Goal: Task Accomplishment & Management: Use online tool/utility

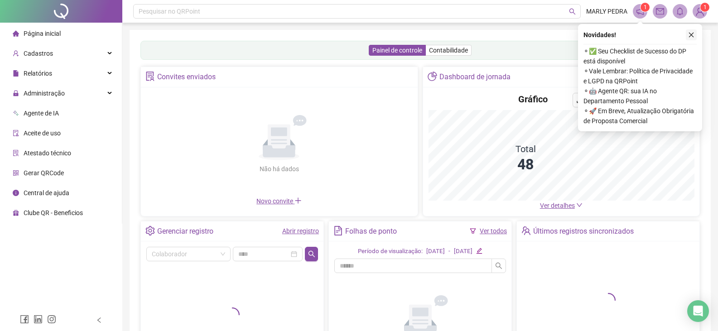
click at [690, 35] on icon "close" at bounding box center [691, 35] width 6 height 6
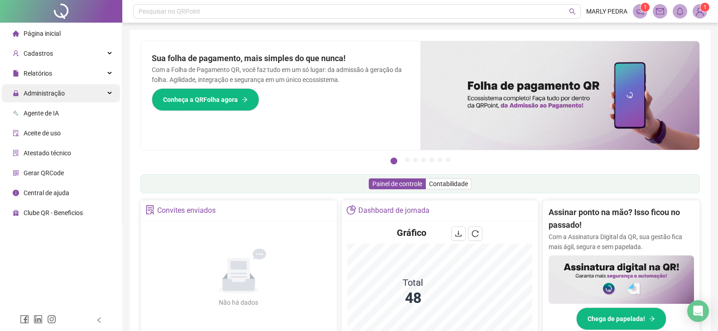
click at [44, 92] on span "Administração" at bounding box center [44, 93] width 41 height 7
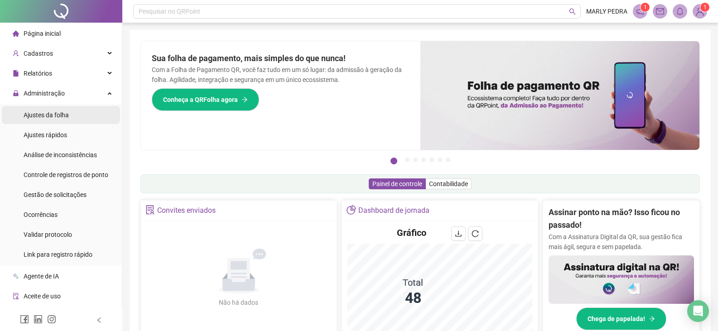
click at [50, 113] on span "Ajustes da folha" at bounding box center [46, 114] width 45 height 7
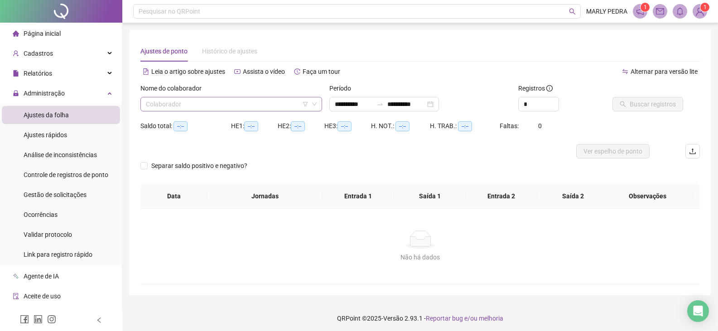
click at [266, 103] on input "search" at bounding box center [227, 104] width 163 height 14
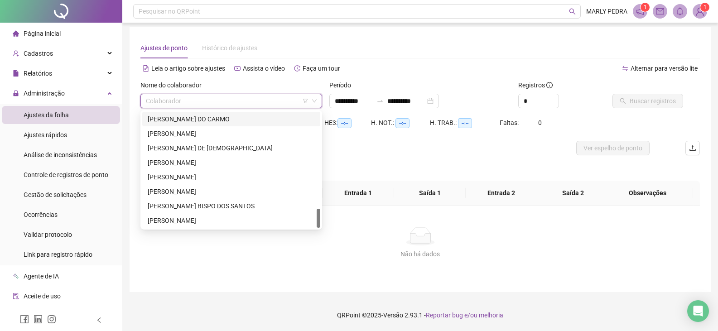
scroll to position [534, 0]
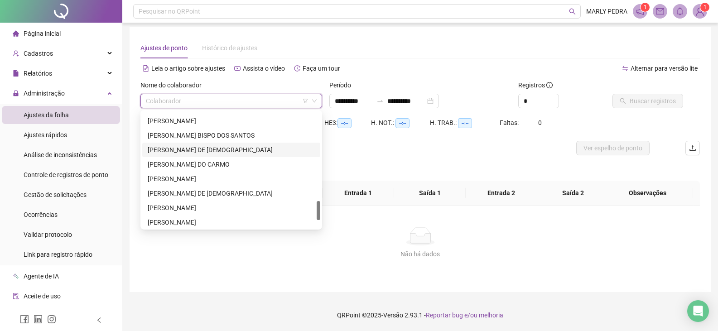
click at [172, 149] on div "[PERSON_NAME] DE [DEMOGRAPHIC_DATA]" at bounding box center [231, 150] width 167 height 10
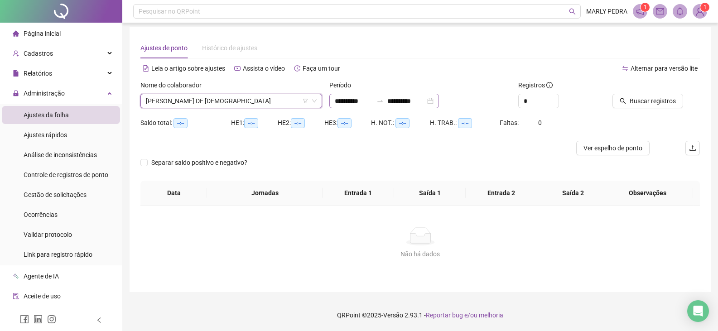
click at [384, 97] on icon "swap-right" at bounding box center [379, 100] width 7 height 7
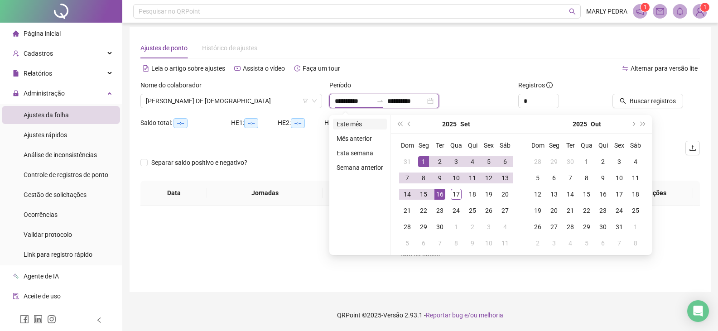
type input "**********"
click at [340, 124] on li "Este mês" at bounding box center [360, 124] width 54 height 11
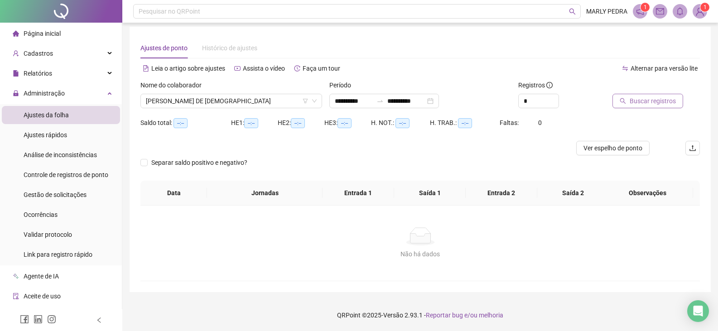
click at [648, 100] on span "Buscar registros" at bounding box center [652, 101] width 46 height 10
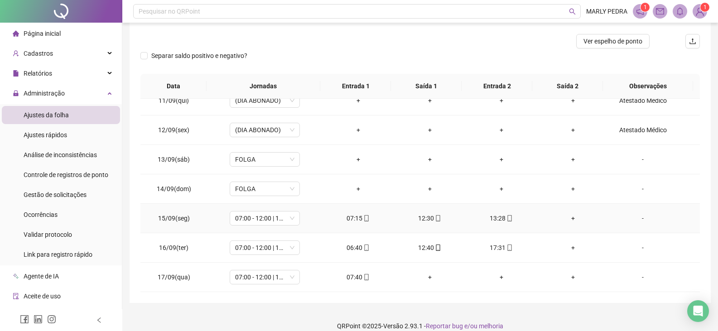
scroll to position [121, 0]
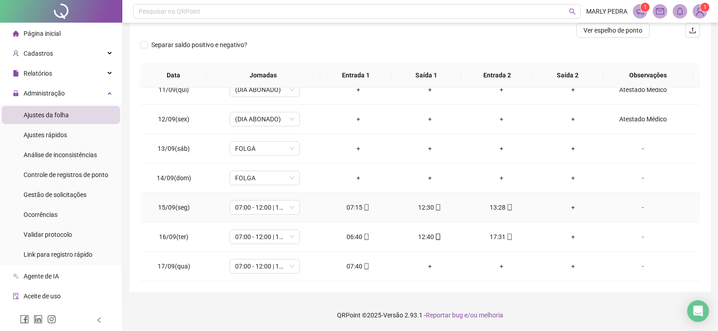
click at [566, 207] on div "+" at bounding box center [572, 207] width 57 height 10
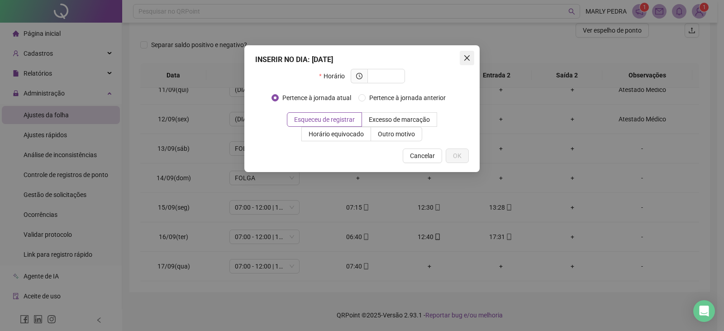
click at [469, 54] on button "Close" at bounding box center [467, 58] width 14 height 14
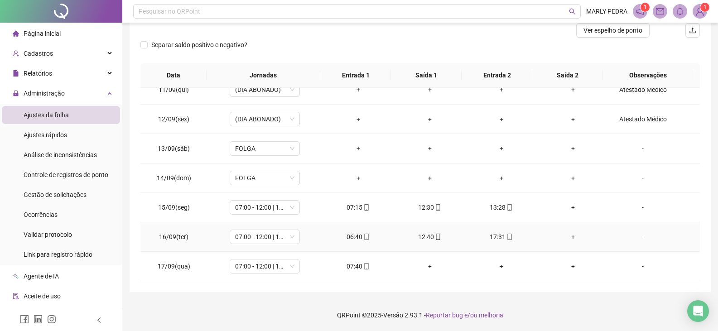
click at [569, 237] on div "+" at bounding box center [572, 237] width 57 height 10
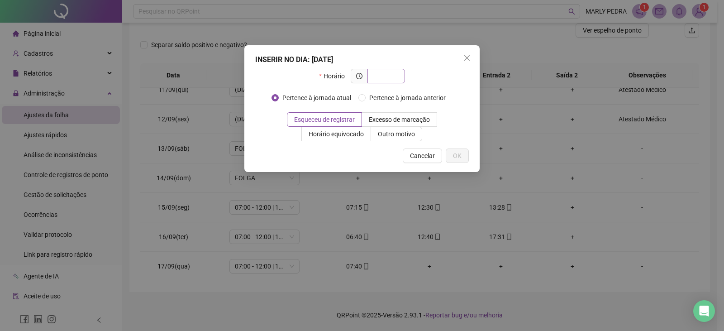
click at [389, 79] on input "text" at bounding box center [385, 76] width 25 height 10
type input "*****"
click at [455, 154] on span "OK" at bounding box center [457, 156] width 9 height 10
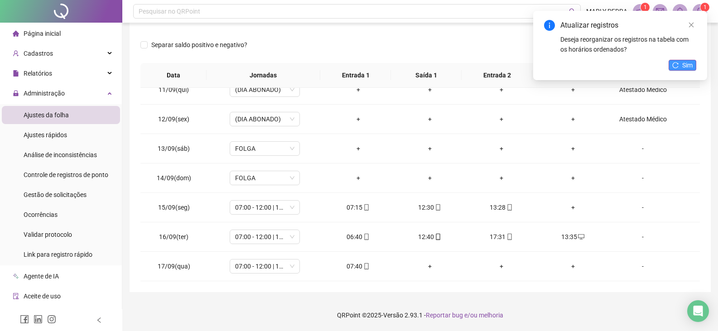
click at [686, 61] on span "Sim" at bounding box center [687, 65] width 10 height 10
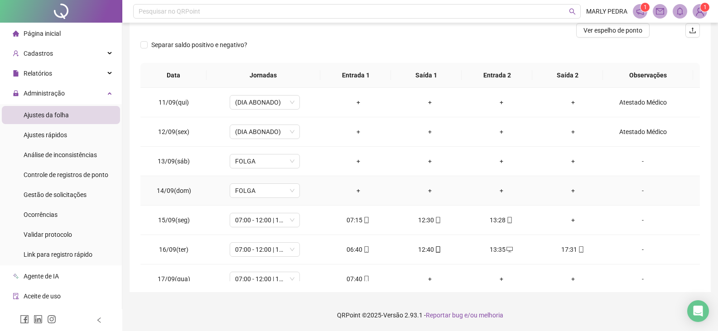
scroll to position [307, 0]
